Goal: Communication & Community: Answer question/provide support

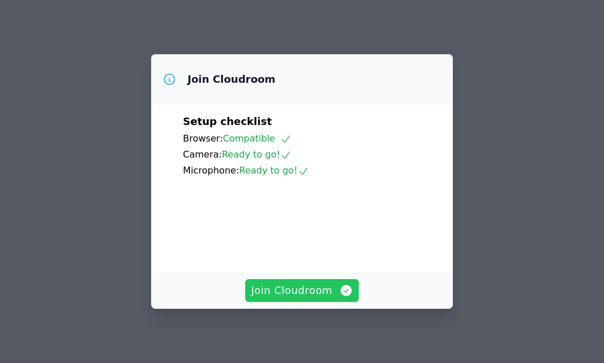
click at [308, 287] on span "Join Cloudroom" at bounding box center [302, 290] width 102 height 16
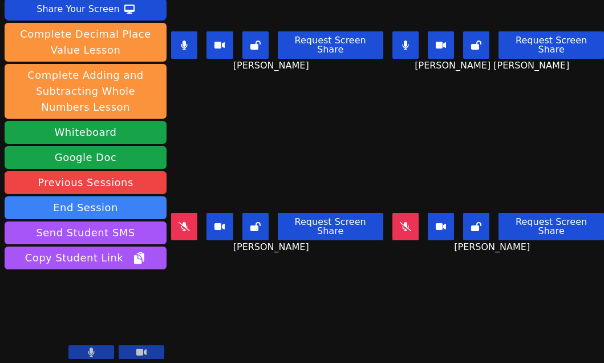
scroll to position [105, 0]
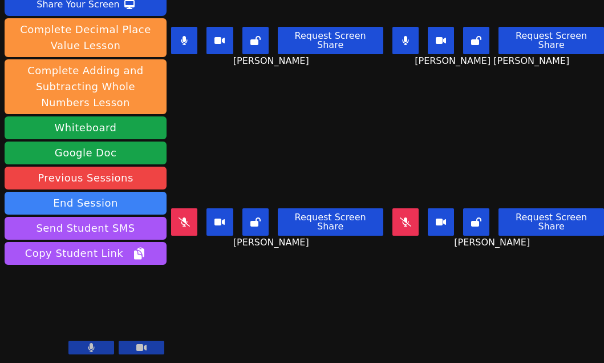
click at [256, 322] on div "Session ends in 00:26:33 Mute Students Disable Student Video Lock Student Contr…" at bounding box center [302, 181] width 604 height 363
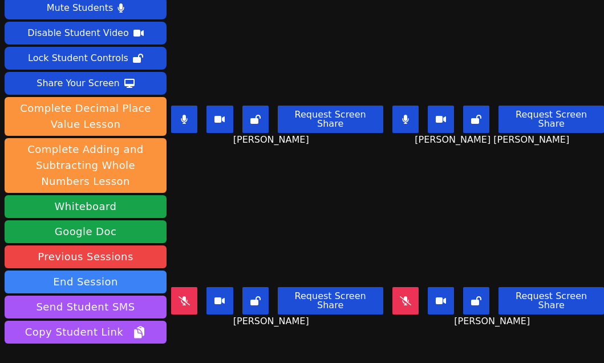
scroll to position [0, 0]
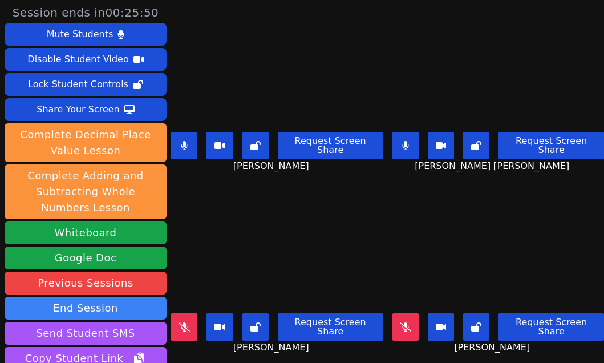
click at [245, 342] on div "[PERSON_NAME] Request Screen Share [PERSON_NAME]" at bounding box center [277, 271] width 212 height 181
click at [245, 343] on div "[PERSON_NAME] Request Screen Share [PERSON_NAME]" at bounding box center [277, 271] width 212 height 181
click at [183, 141] on icon at bounding box center [184, 145] width 7 height 9
click at [236, 172] on div "Brandon Malvaez Request Screen Share Brandon Malvaez" at bounding box center [277, 90] width 212 height 181
click at [402, 143] on icon at bounding box center [405, 145] width 6 height 9
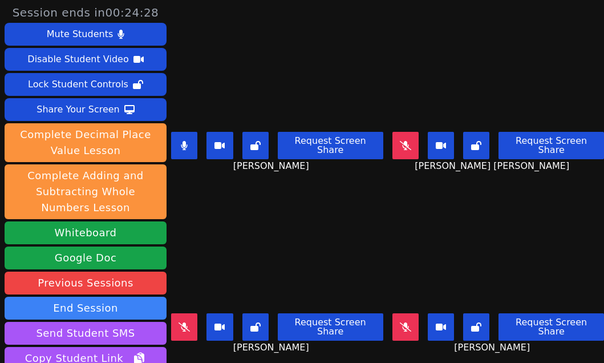
click at [235, 342] on div "Aaliyah Trevino Request Screen Share Aaliyah Trevino" at bounding box center [277, 271] width 212 height 181
click at [192, 147] on button at bounding box center [184, 145] width 26 height 27
click at [400, 322] on icon at bounding box center [405, 326] width 11 height 9
click at [335, 336] on div "Request Screen Share Aaliyah Trevino" at bounding box center [277, 332] width 212 height 46
click at [399, 314] on button at bounding box center [405, 326] width 26 height 27
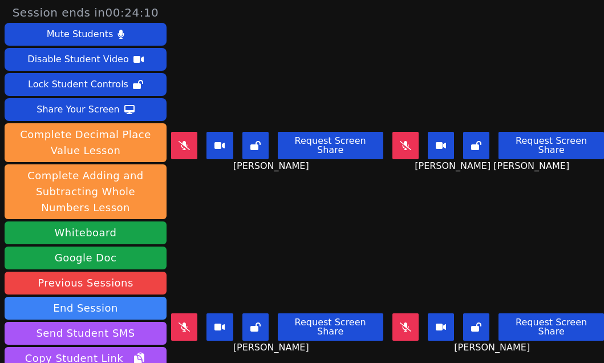
click at [281, 165] on span "Brandon Malvaez" at bounding box center [272, 166] width 79 height 14
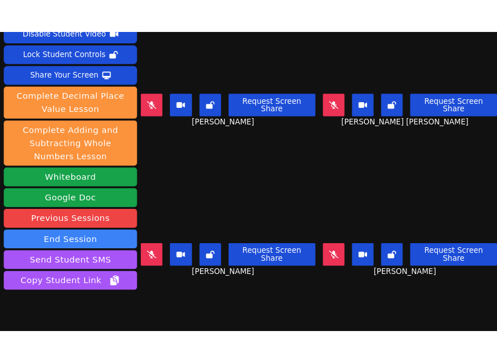
scroll to position [105, 0]
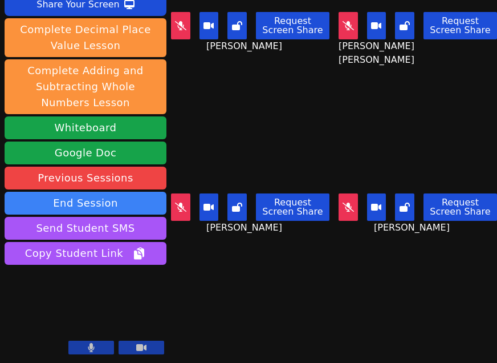
click at [282, 285] on div "Session ends in 00:23:54 Mute Students Disable Student Video Lock Student Contr…" at bounding box center [248, 181] width 497 height 363
click at [343, 202] on icon at bounding box center [348, 206] width 11 height 9
click at [272, 278] on div "Session ends in 00:23:51 Mute Students Disable Student Video Lock Student Contr…" at bounding box center [248, 181] width 497 height 363
click at [295, 285] on div "Session ends in 00:23:49 Mute Students Disable Student Video Lock Student Contr…" at bounding box center [248, 181] width 497 height 363
click at [299, 286] on div "Session ends in 00:23:44 Mute Students Disable Student Video Lock Student Contr…" at bounding box center [248, 181] width 497 height 363
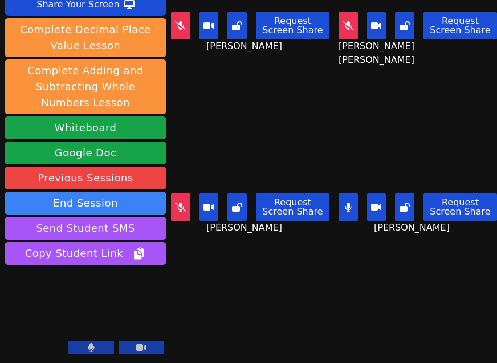
scroll to position [0, 3]
click at [345, 202] on icon at bounding box center [348, 206] width 6 height 9
drag, startPoint x: 202, startPoint y: 268, endPoint x: 219, endPoint y: 247, distance: 27.2
click at [201, 269] on div "Session ends in 00:23:30 Mute Students Disable Student Video Lock Student Contr…" at bounding box center [248, 181] width 497 height 363
click at [183, 193] on button at bounding box center [180, 206] width 19 height 27
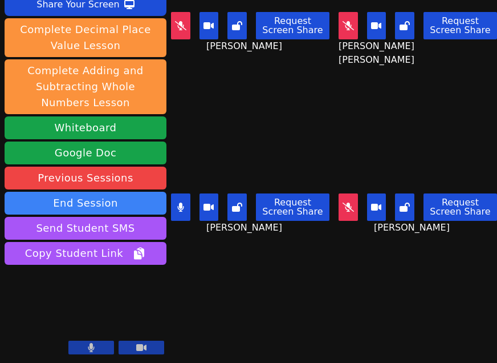
click at [297, 313] on div "Session ends in 00:23:16 Mute Students Disable Student Video Lock Student Contr…" at bounding box center [248, 181] width 497 height 363
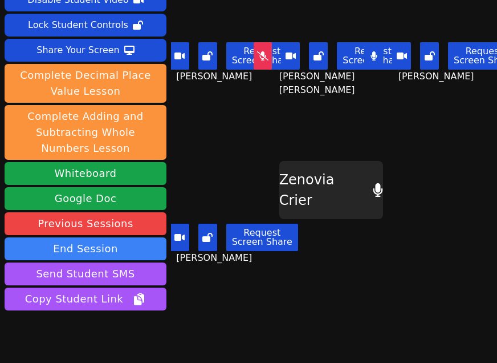
scroll to position [105, 0]
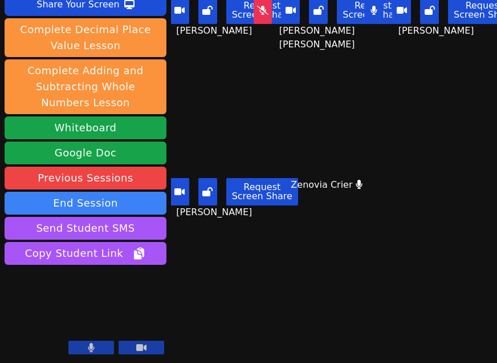
click at [262, 323] on div "Session ends in 00:23:10 Mute Students Disable Student Video Lock Student Contr…" at bounding box center [248, 181] width 497 height 363
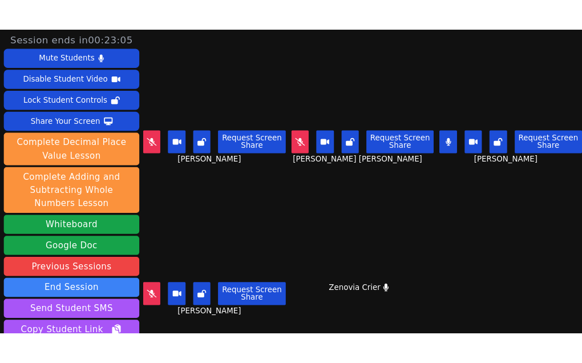
scroll to position [0, 0]
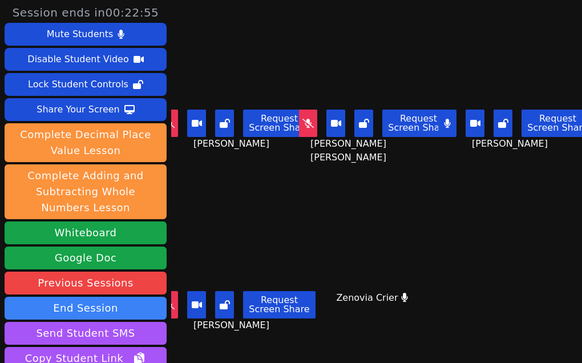
click at [348, 323] on div "Zenovia Crier Zenovia Crier" at bounding box center [376, 271] width 132 height 181
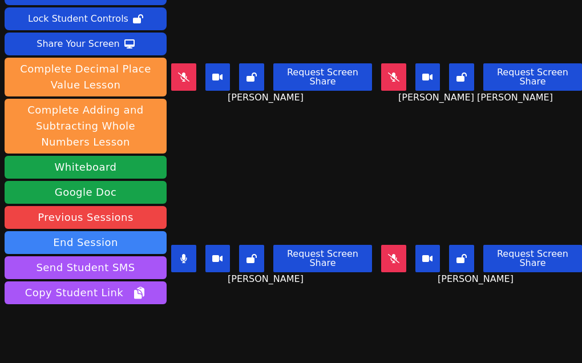
scroll to position [105, 0]
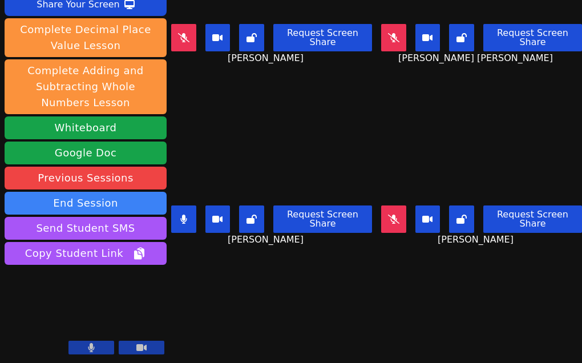
click at [339, 313] on div "Session ends in 00:22:35 Mute Students Disable Student Video Lock Student Contr…" at bounding box center [291, 181] width 582 height 363
click at [260, 283] on div "Session ends in 00:22:07 Mute Students Disable Student Video Lock Student Contr…" at bounding box center [291, 181] width 582 height 363
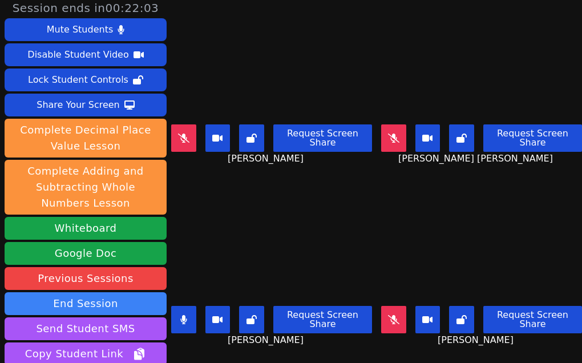
scroll to position [0, 0]
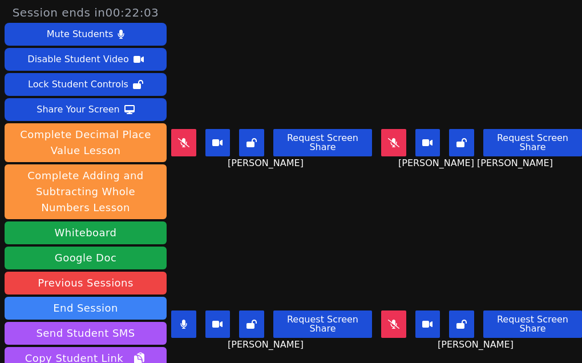
click at [185, 319] on icon at bounding box center [183, 323] width 7 height 9
click at [228, 167] on div "Brandon Malvaez Request Screen Share Brandon Malvaez" at bounding box center [271, 90] width 201 height 181
click at [179, 138] on icon at bounding box center [183, 142] width 11 height 9
click at [229, 171] on div "Brandon Malvaez Request Screen Share Brandon Malvaez" at bounding box center [271, 90] width 201 height 181
click at [388, 319] on icon at bounding box center [393, 323] width 11 height 9
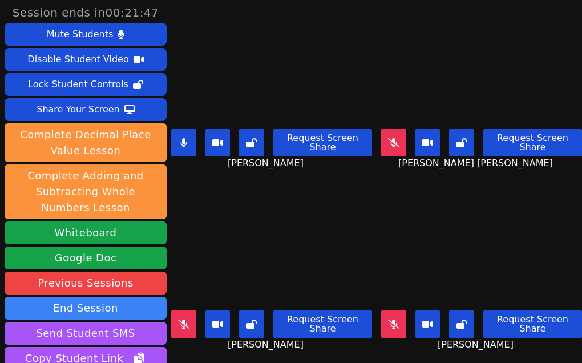
click at [249, 181] on div "Aaliyah Trevino Request Screen Share Aaliyah Trevino" at bounding box center [271, 271] width 201 height 181
click at [278, 347] on div "Aaliyah Trevino Request Screen Share Aaliyah Trevino" at bounding box center [271, 271] width 201 height 181
click at [381, 310] on button at bounding box center [393, 323] width 25 height 27
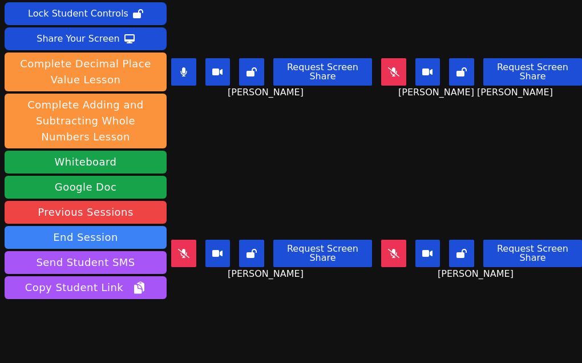
scroll to position [105, 0]
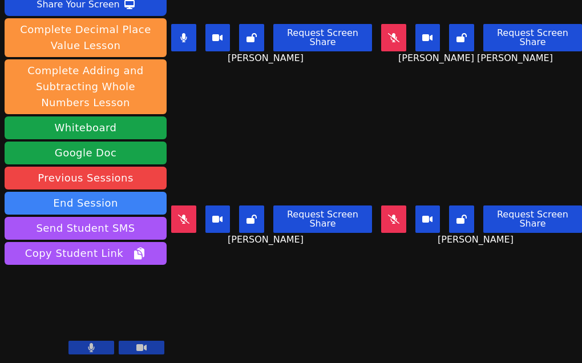
click at [282, 302] on div "Session ends in 00:21:05 Mute Students Disable Student Video Lock Student Contr…" at bounding box center [291, 181] width 582 height 363
click at [251, 315] on div "Session ends in 00:20:47 Mute Students Disable Student Video Lock Student Contr…" at bounding box center [291, 181] width 582 height 363
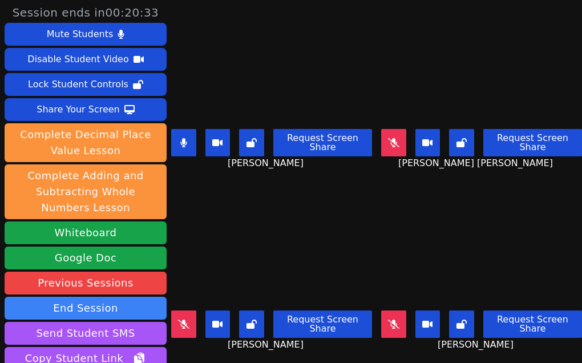
click at [185, 139] on icon at bounding box center [183, 142] width 7 height 9
click at [258, 170] on div "Brandon Malvaez Request Screen Share Brandon Malvaez" at bounding box center [271, 90] width 201 height 181
click at [302, 168] on div "Brandon Malvaez Request Screen Share Brandon Malvaez" at bounding box center [271, 90] width 201 height 181
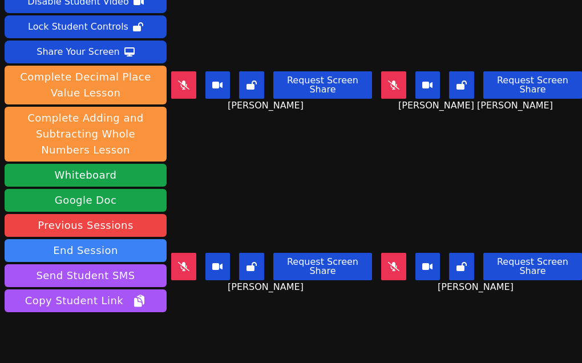
scroll to position [105, 0]
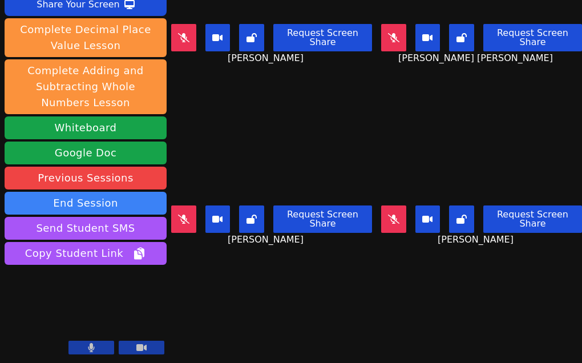
click at [310, 288] on div "Session ends in 00:19:53 Mute Students Disable Student Video Lock Student Contr…" at bounding box center [291, 181] width 582 height 363
click at [278, 295] on div "Session ends in 00:19:19 Mute Students Disable Student Video Lock Student Contr…" at bounding box center [291, 181] width 582 height 363
drag, startPoint x: 293, startPoint y: 287, endPoint x: 301, endPoint y: 250, distance: 37.9
click at [293, 287] on div "Session ends in 00:19:01 Mute Students Disable Student Video Lock Student Contr…" at bounding box center [291, 181] width 582 height 363
click at [388, 33] on icon at bounding box center [393, 37] width 11 height 9
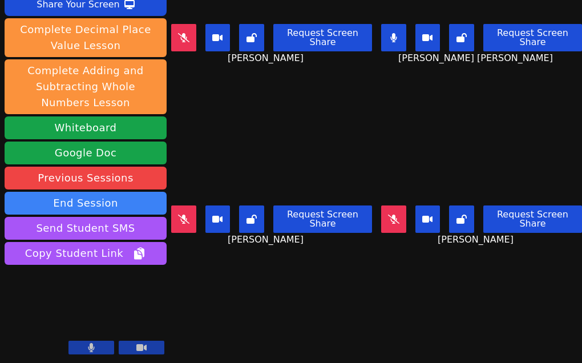
click at [308, 285] on div "Session ends in 00:18:58 Mute Students Disable Student Video Lock Student Contr…" at bounding box center [291, 181] width 582 height 363
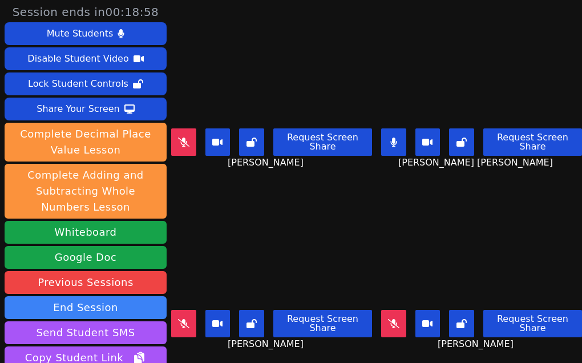
scroll to position [0, 0]
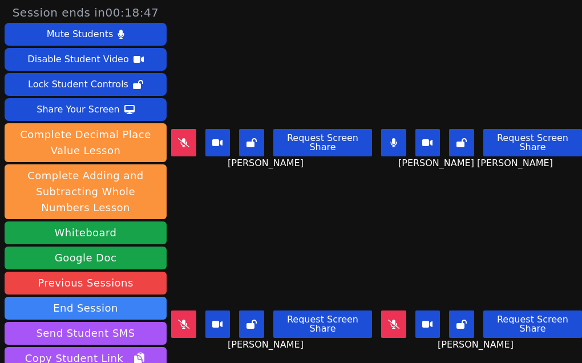
click at [333, 339] on div "Aaliyah Trevino Request Screen Share Aaliyah Trevino" at bounding box center [271, 271] width 201 height 181
click at [308, 339] on div "Aaliyah Trevino Request Screen Share Aaliyah Trevino" at bounding box center [271, 271] width 201 height 181
drag, startPoint x: 311, startPoint y: 346, endPoint x: 329, endPoint y: 310, distance: 39.3
click at [311, 346] on div "Aaliyah Trevino Request Screen Share Aaliyah Trevino" at bounding box center [271, 271] width 201 height 181
click at [390, 138] on icon at bounding box center [393, 142] width 7 height 9
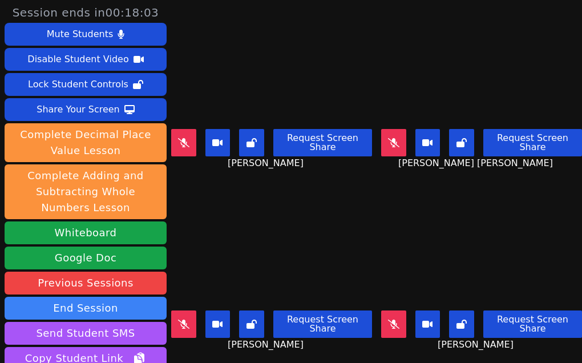
click at [286, 344] on div "Aaliyah Trevino Request Screen Share Aaliyah Trevino" at bounding box center [271, 271] width 201 height 181
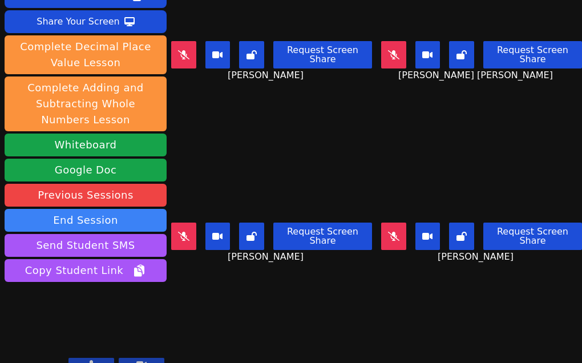
scroll to position [100, 0]
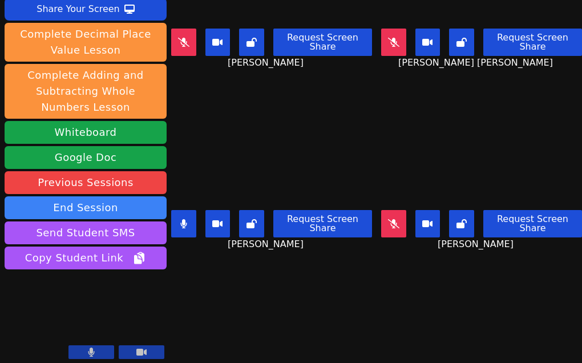
click at [255, 279] on div "Session ends in 00:17:42 Mute Students Disable Student Video Lock Student Contr…" at bounding box center [291, 181] width 582 height 363
drag, startPoint x: 252, startPoint y: 316, endPoint x: 237, endPoint y: 261, distance: 56.7
click at [252, 316] on div "Session ends in 00:17:35 Mute Students Disable Student Video Lock Student Contr…" at bounding box center [291, 181] width 582 height 363
click at [178, 219] on icon at bounding box center [183, 223] width 11 height 9
click at [185, 219] on icon at bounding box center [183, 223] width 7 height 9
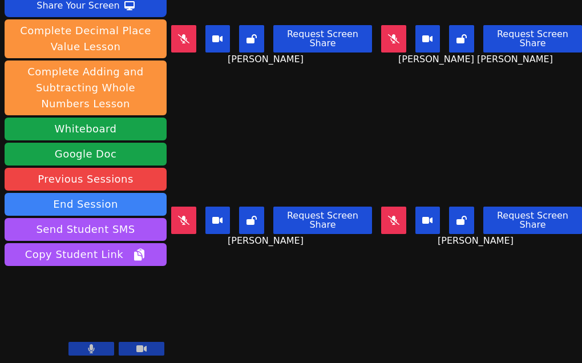
scroll to position [105, 0]
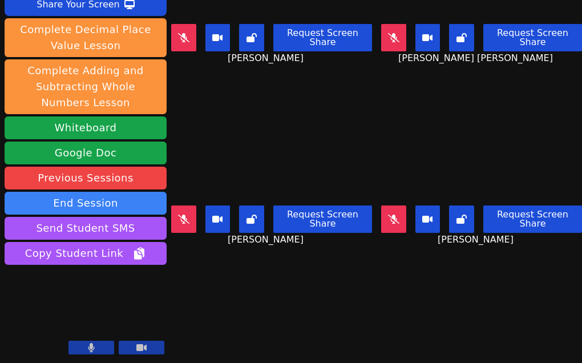
click at [320, 303] on div "Session ends in 00:17:08 Mute Students Disable Student Video Lock Student Contr…" at bounding box center [291, 181] width 582 height 363
click at [267, 301] on div "Session ends in 00:17:04 Mute Students Disable Student Video Lock Student Contr…" at bounding box center [291, 181] width 582 height 363
click at [297, 287] on div "Session ends in 00:14:04 Mute Students Disable Student Video Lock Student Contr…" at bounding box center [291, 181] width 582 height 363
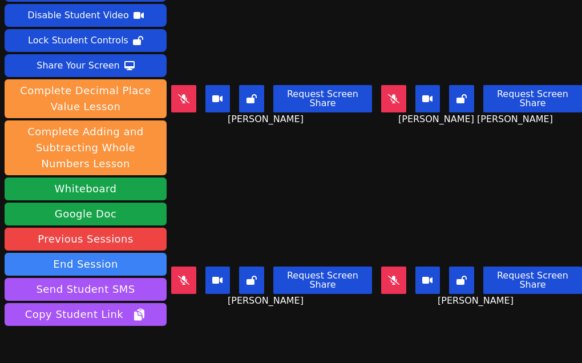
scroll to position [42, 0]
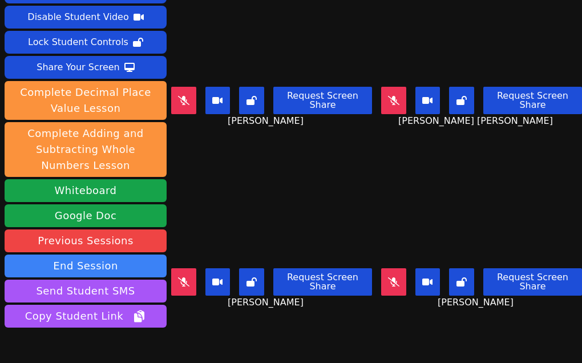
click at [388, 96] on icon at bounding box center [393, 100] width 11 height 9
click at [178, 96] on icon at bounding box center [183, 100] width 11 height 9
click at [188, 281] on button at bounding box center [183, 281] width 25 height 27
click at [390, 278] on button at bounding box center [393, 281] width 25 height 27
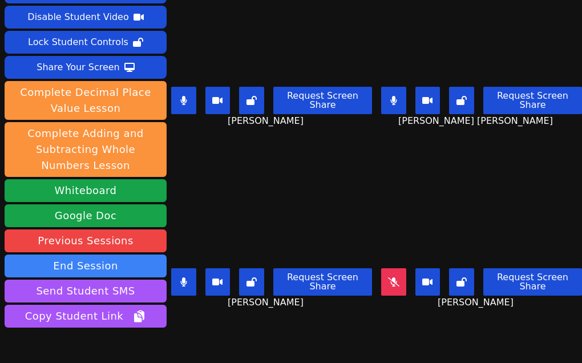
click at [174, 270] on button at bounding box center [183, 281] width 25 height 27
click at [390, 96] on icon at bounding box center [393, 100] width 6 height 9
click at [307, 338] on div "Session ends in 00:13:19 Mute Students Disable Student Video Lock Student Contr…" at bounding box center [291, 181] width 582 height 363
click at [183, 103] on button at bounding box center [183, 100] width 25 height 27
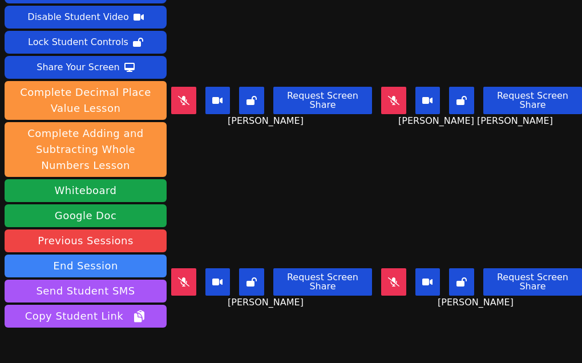
click at [388, 277] on icon at bounding box center [393, 281] width 11 height 9
click at [343, 329] on div "Session ends in 00:13:09 Mute Students Disable Student Video Lock Student Contr…" at bounding box center [291, 181] width 582 height 363
click at [388, 277] on icon at bounding box center [393, 281] width 11 height 9
click at [334, 338] on div "Session ends in 00:13:01 Mute Students Disable Student Video Lock Student Contr…" at bounding box center [291, 181] width 582 height 363
click at [388, 277] on icon at bounding box center [393, 281] width 11 height 9
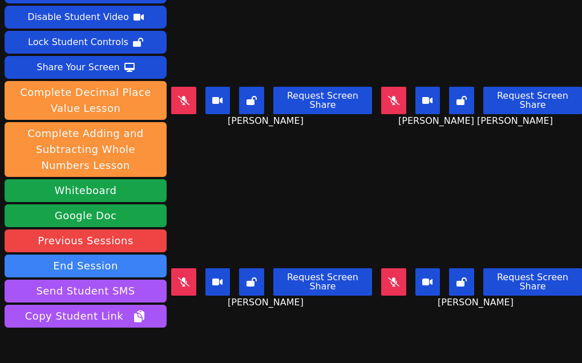
click at [388, 277] on icon at bounding box center [393, 281] width 11 height 9
click at [383, 273] on button at bounding box center [393, 281] width 25 height 27
click at [388, 277] on icon at bounding box center [393, 281] width 11 height 9
click at [190, 268] on button at bounding box center [183, 281] width 25 height 27
click at [187, 268] on button at bounding box center [183, 281] width 25 height 27
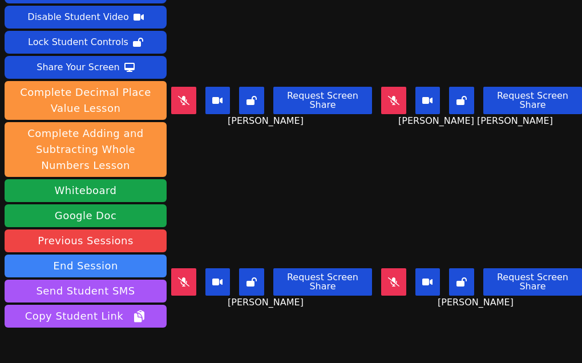
click at [305, 339] on div "Session ends in 00:12:18 Mute Students Disable Student Video Lock Student Contr…" at bounding box center [291, 181] width 582 height 363
click at [388, 97] on icon at bounding box center [393, 100] width 11 height 9
click at [299, 299] on div "Aaliyah Trevino Request Screen Share Aaliyah Trevino" at bounding box center [271, 229] width 201 height 181
click at [384, 93] on button at bounding box center [393, 100] width 25 height 27
click at [325, 338] on div "Session ends in 00:11:57 Mute Students Disable Student Video Lock Student Contr…" at bounding box center [291, 181] width 582 height 363
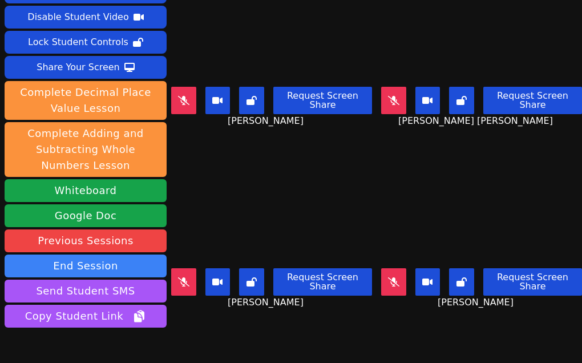
click at [381, 275] on button at bounding box center [393, 281] width 25 height 27
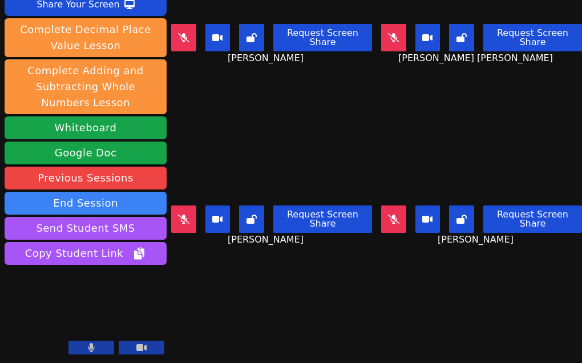
click at [387, 205] on button at bounding box center [393, 218] width 25 height 27
click at [386, 205] on button at bounding box center [393, 218] width 25 height 27
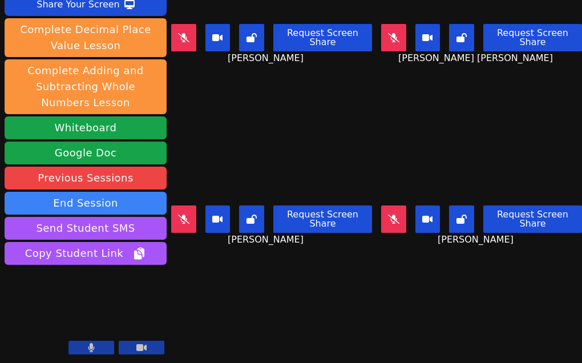
click at [388, 214] on icon at bounding box center [393, 218] width 11 height 9
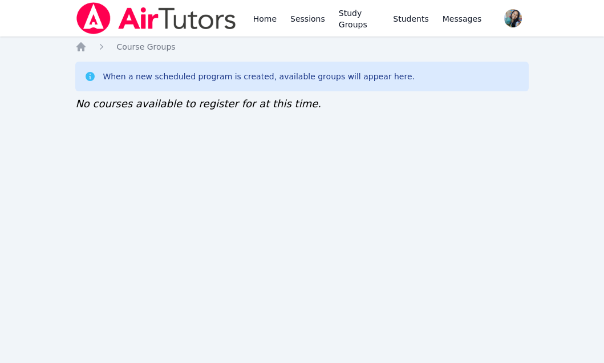
click at [236, 283] on div "Home Sessions Study Groups Students Messages Open user menu Sokha Lee Open main…" at bounding box center [302, 181] width 604 height 363
click at [307, 231] on div "Home Sessions Study Groups Students Messages Open user menu [PERSON_NAME] Open …" at bounding box center [302, 181] width 604 height 363
click at [117, 298] on div "Home Sessions Study Groups Students Messages Open user menu [PERSON_NAME] Open …" at bounding box center [302, 181] width 604 height 363
click at [266, 266] on div "Home Sessions Study Groups Students Messages Open user menu [PERSON_NAME] Open …" at bounding box center [302, 181] width 604 height 363
